Goal: Information Seeking & Learning: Learn about a topic

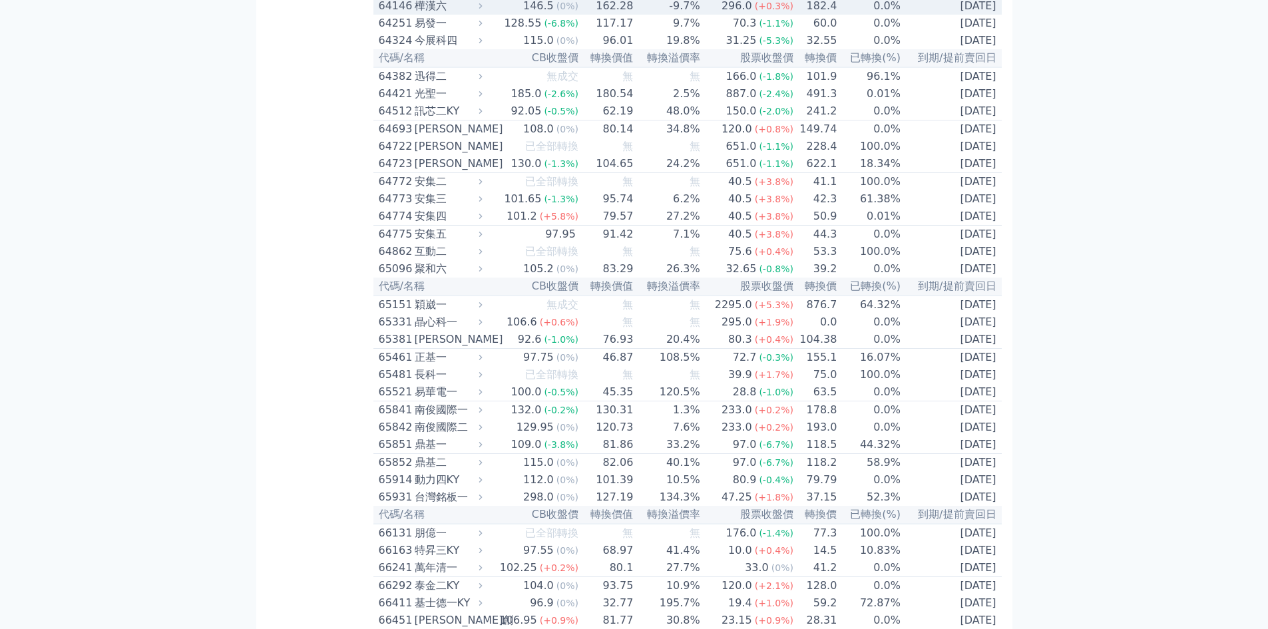
scroll to position [5503, 0]
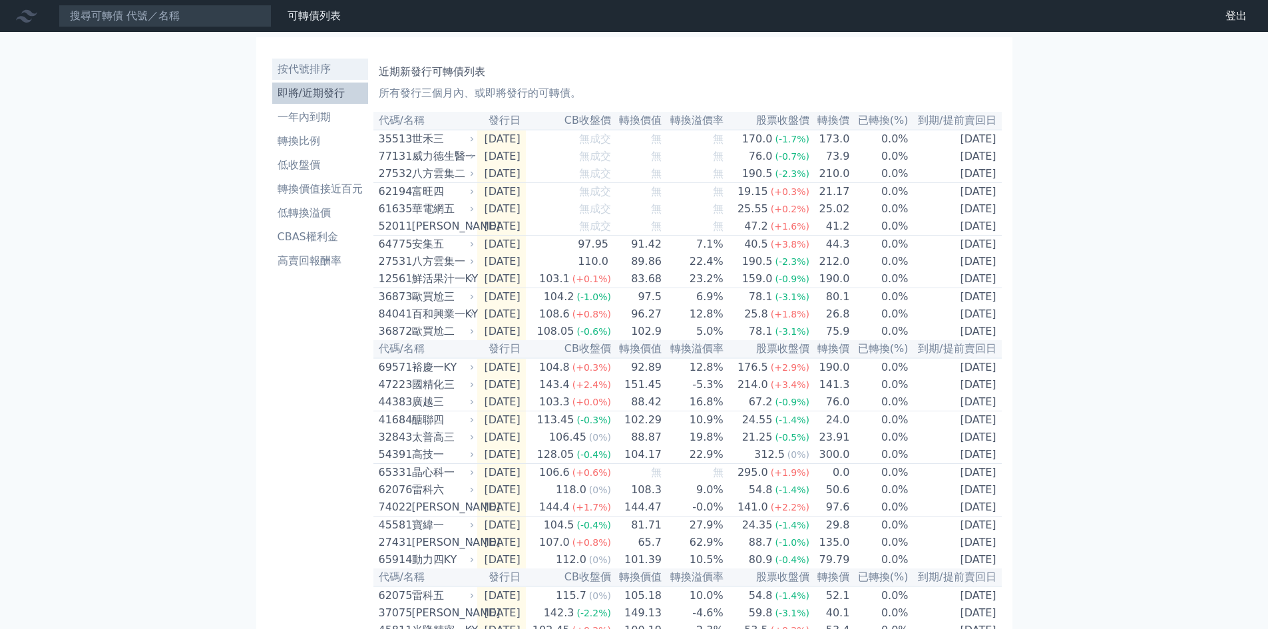
click at [313, 63] on li "按代號排序" at bounding box center [320, 69] width 96 height 16
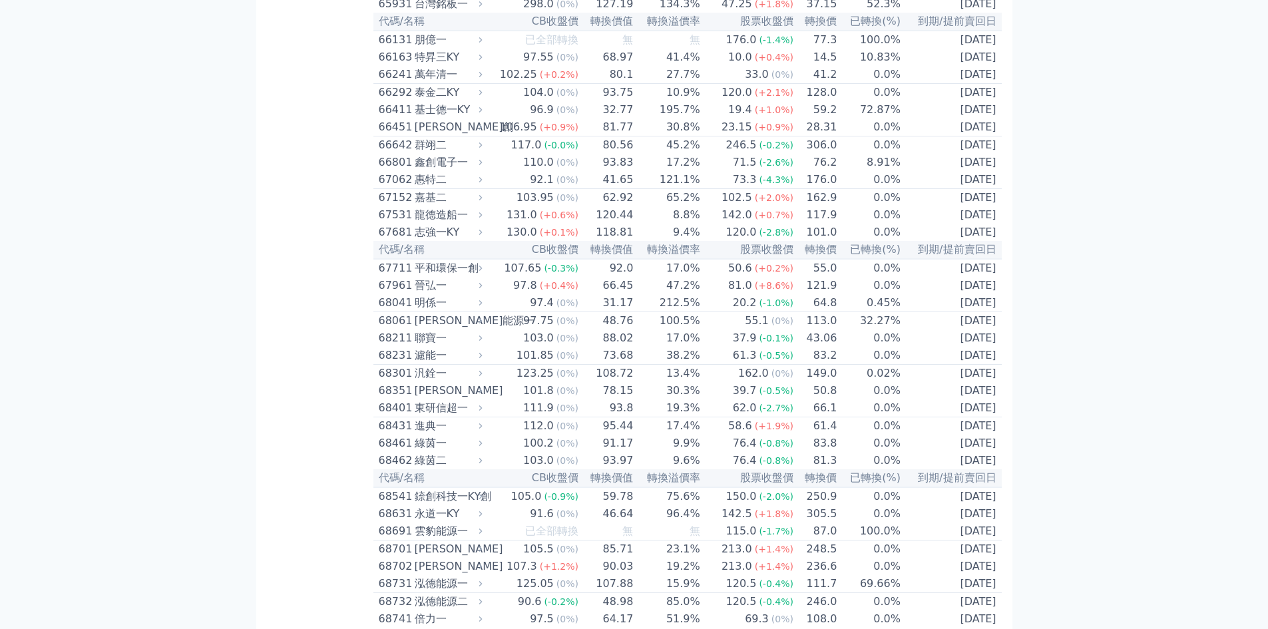
scroll to position [6568, 0]
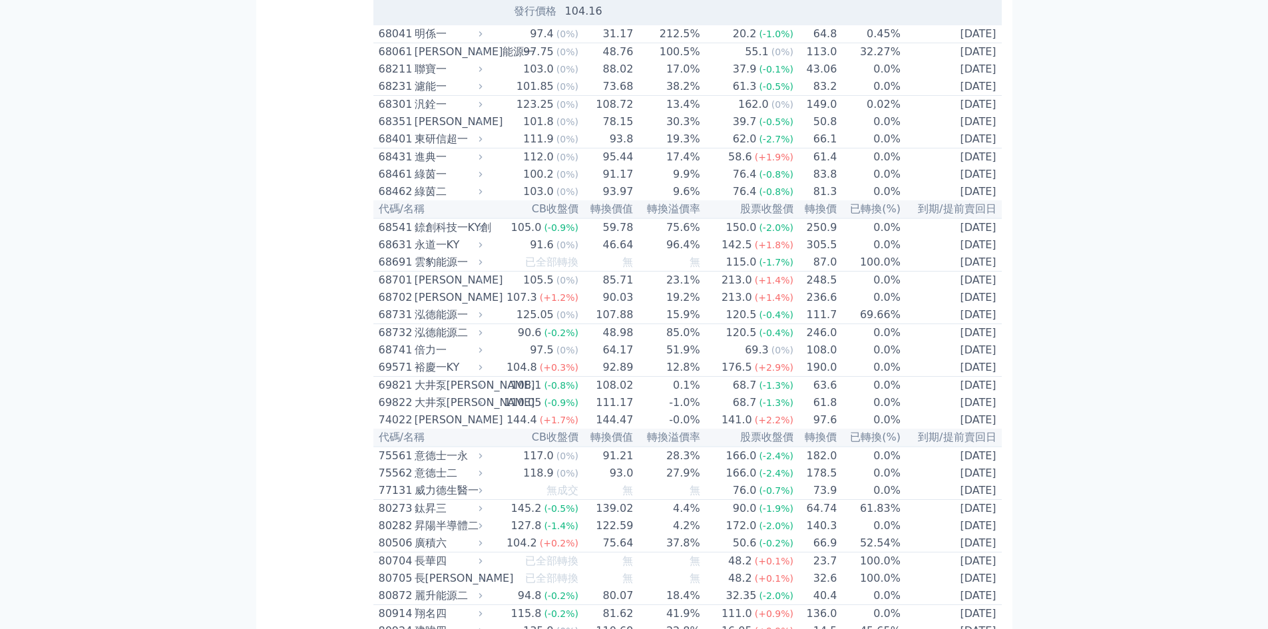
scroll to position [6745, 0]
